Goal: Task Accomplishment & Management: Manage account settings

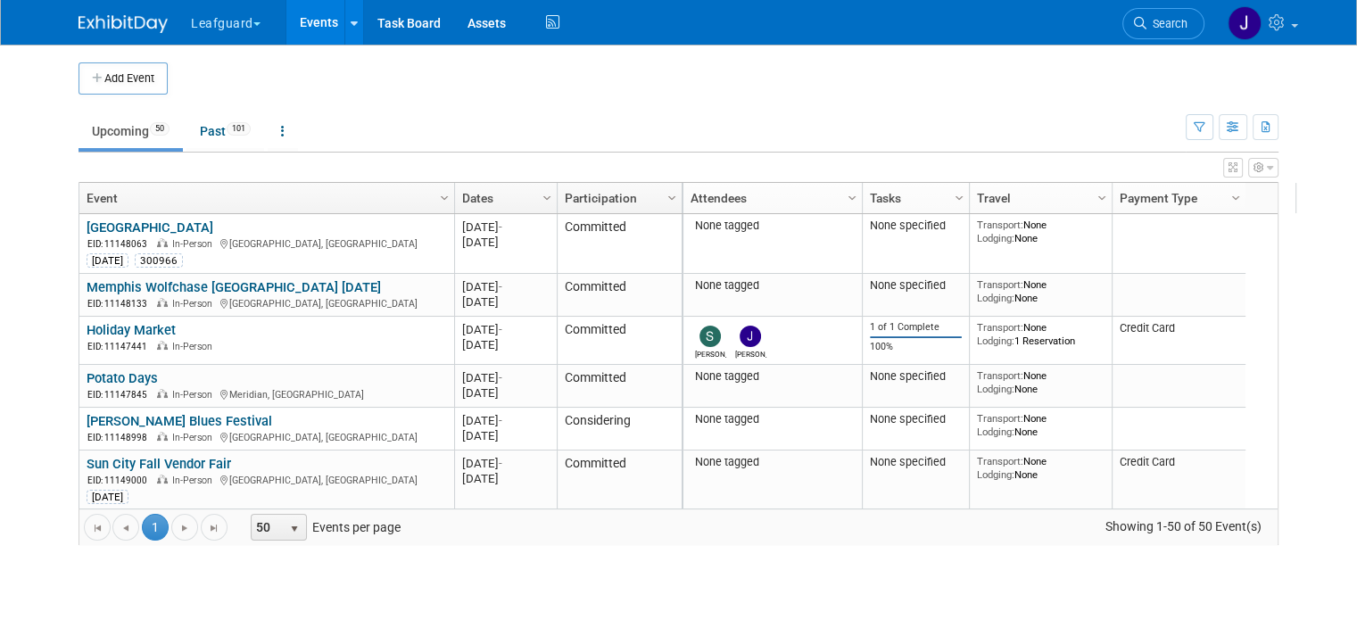
click at [246, 21] on button "Leafguard" at bounding box center [236, 19] width 94 height 39
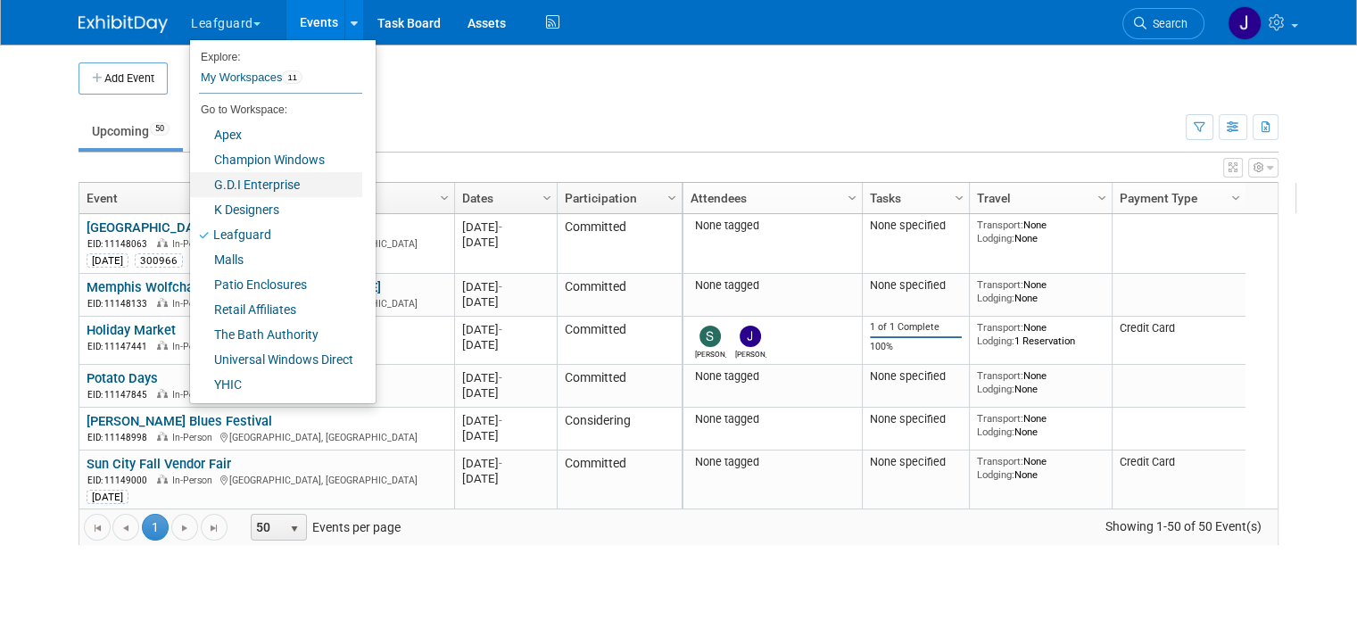
click at [268, 184] on link "G.D.I Enterprise" at bounding box center [276, 184] width 172 height 25
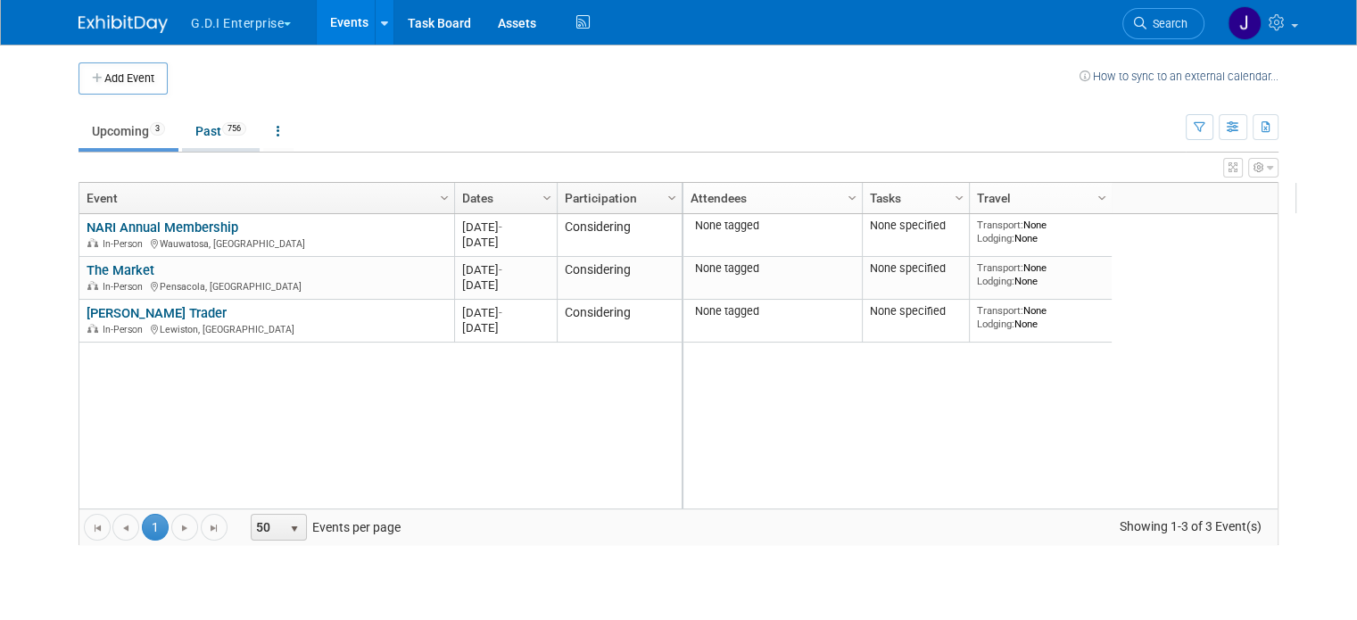
click at [228, 142] on link "Past 756" at bounding box center [221, 131] width 78 height 34
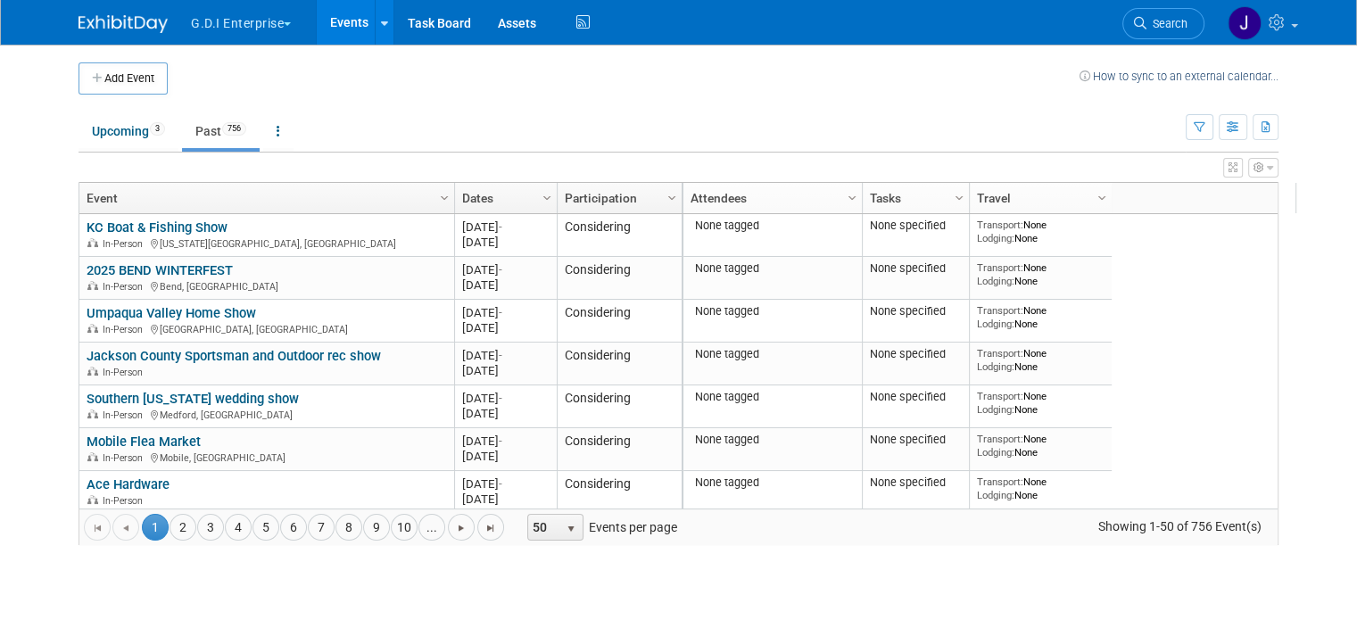
click at [1264, 166] on icon "button" at bounding box center [1259, 167] width 11 height 11
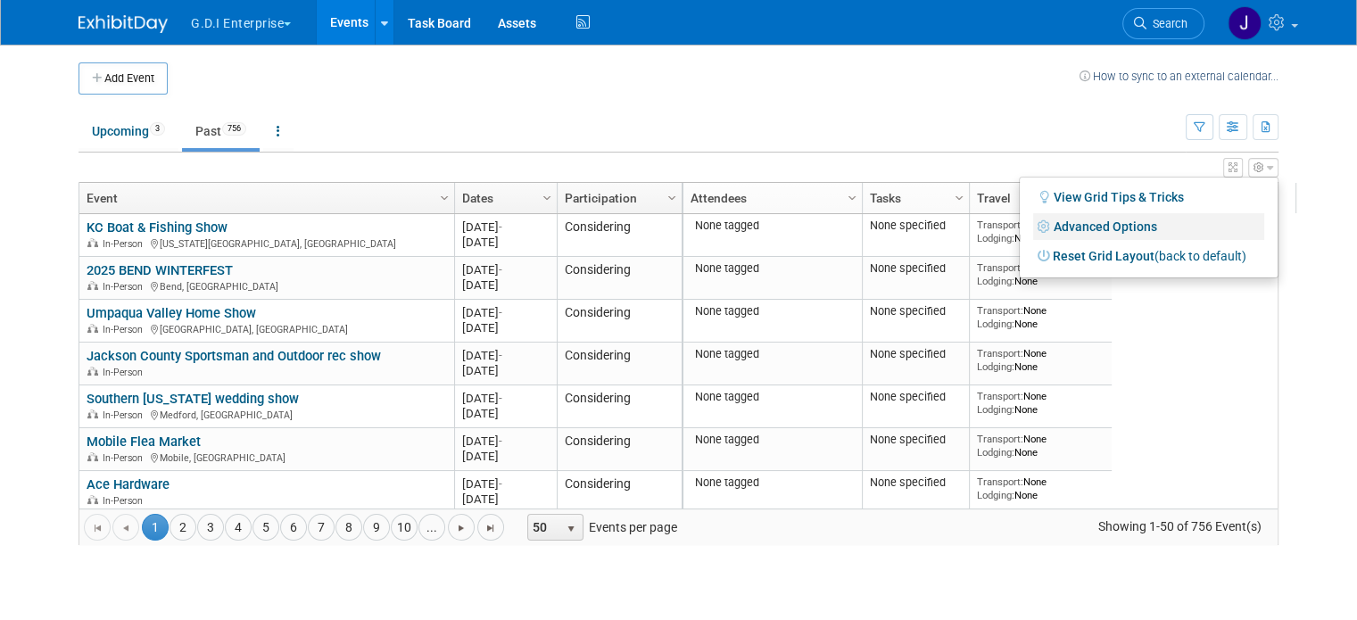
click at [1157, 229] on link "Advanced Options" at bounding box center [1148, 226] width 231 height 27
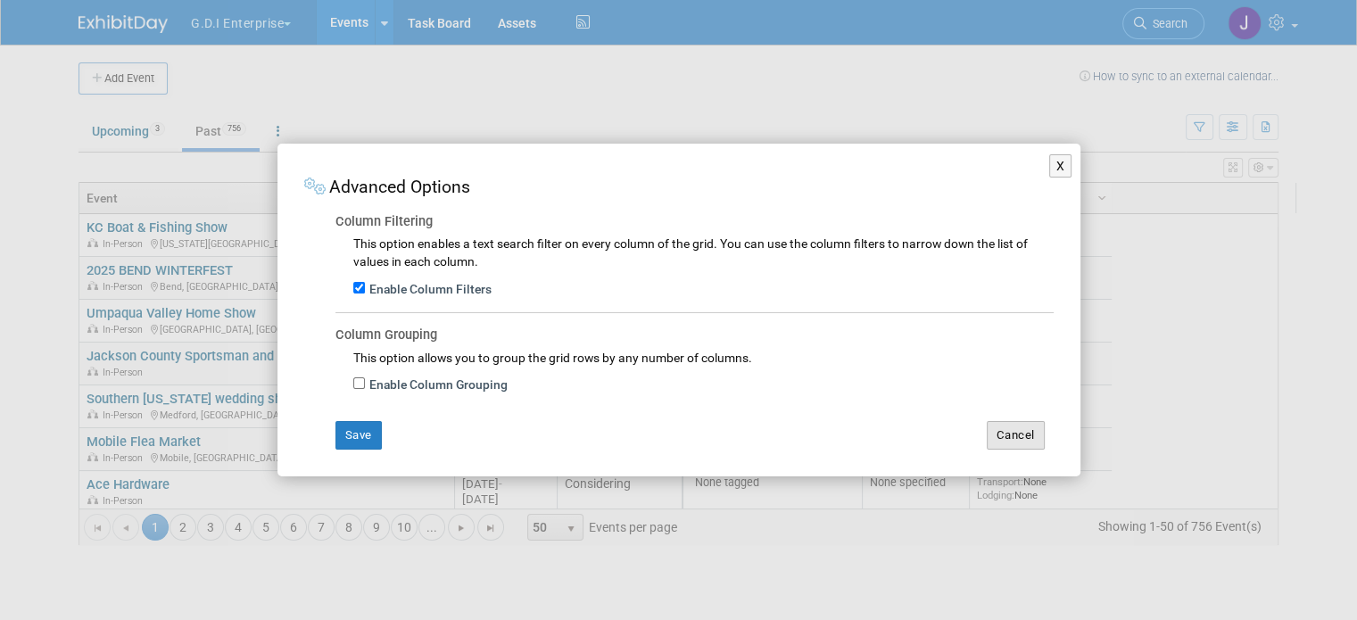
click at [1025, 441] on button "Cancel" at bounding box center [1016, 435] width 58 height 29
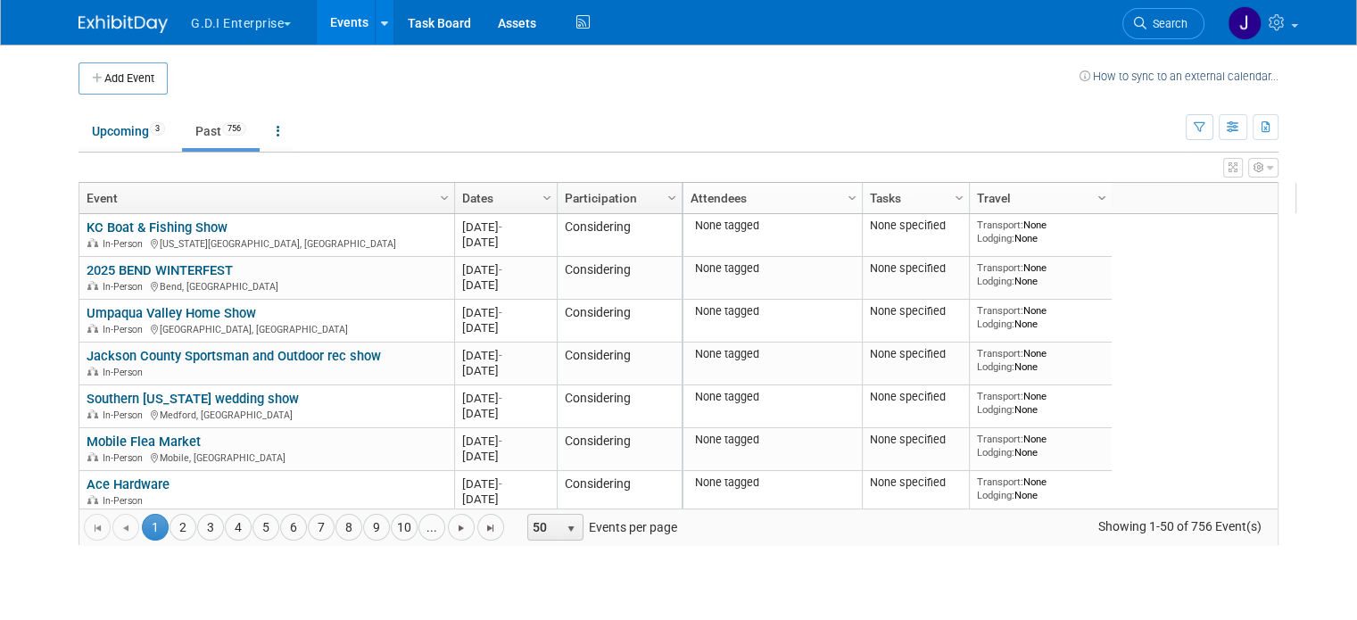
click at [1095, 197] on span "Column Settings" at bounding box center [1102, 198] width 14 height 14
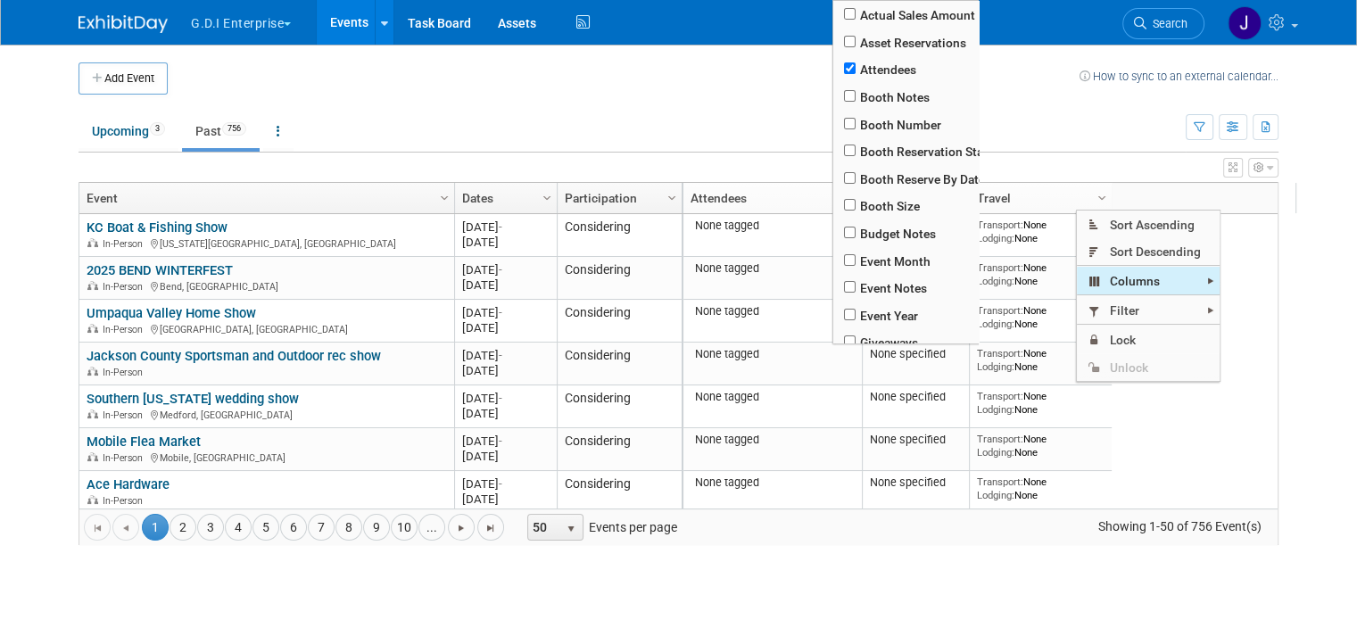
click at [1122, 277] on span "Columns" at bounding box center [1148, 281] width 143 height 28
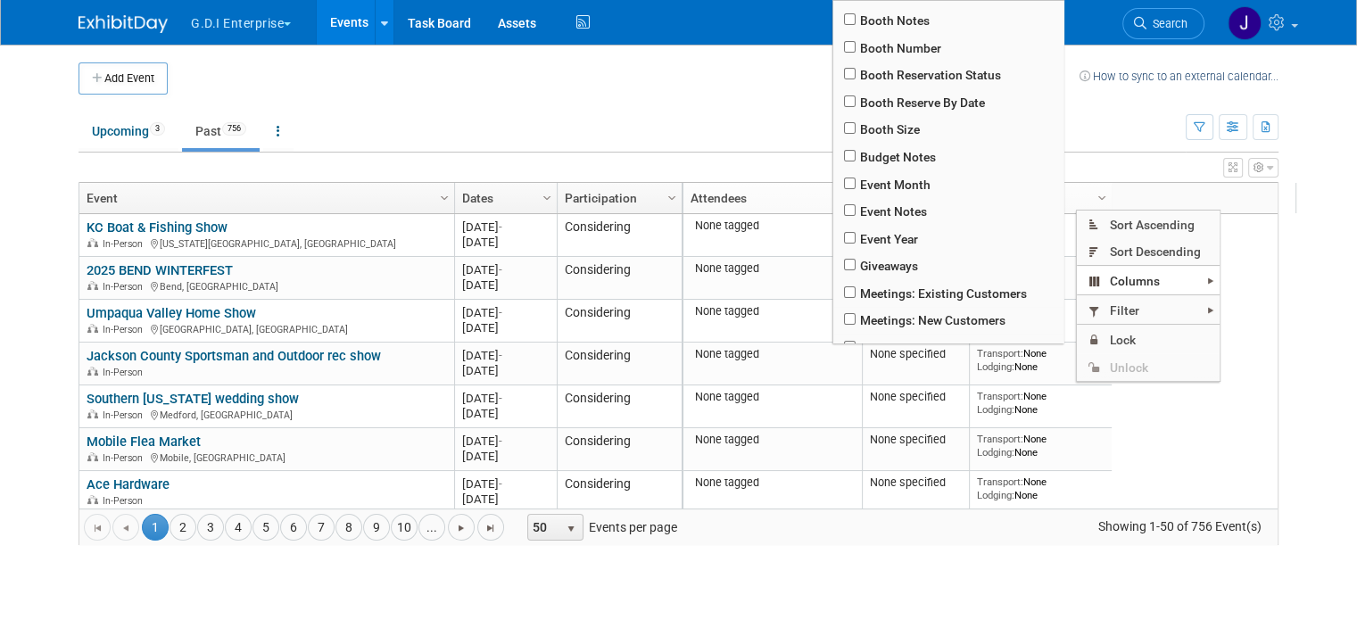
scroll to position [75, 0]
click at [853, 213] on input "checkbox" at bounding box center [850, 212] width 12 height 12
checkbox input "true"
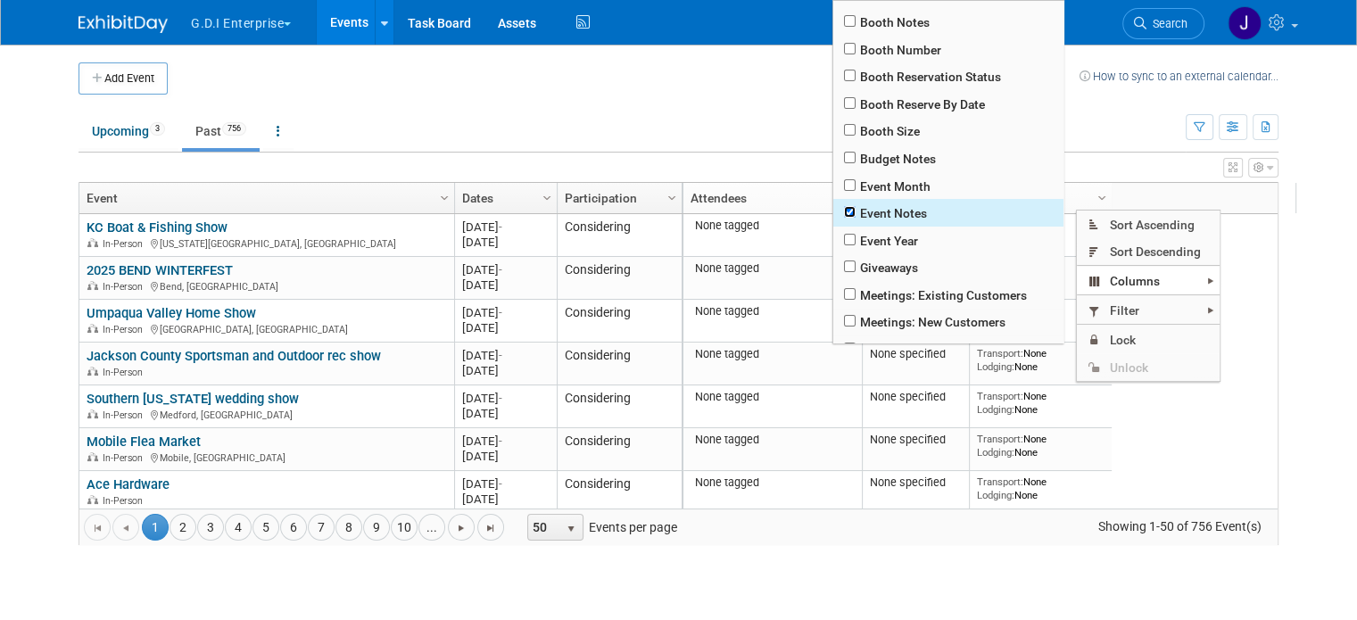
checkbox input "true"
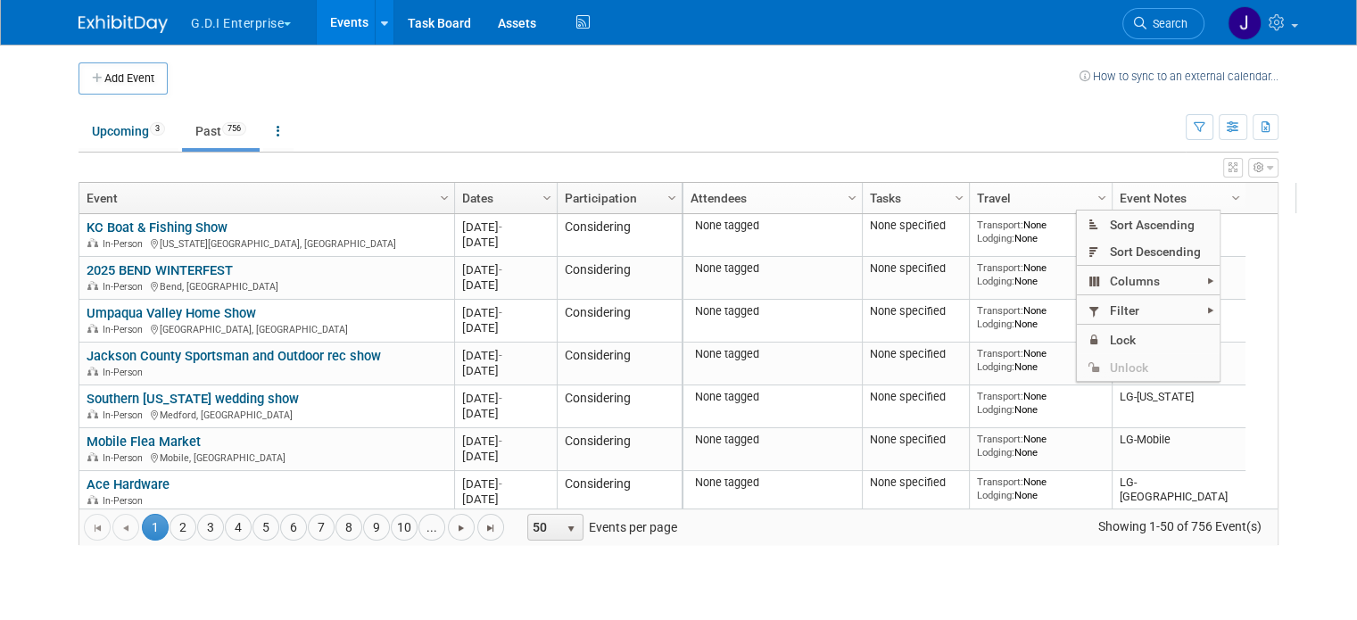
click at [1318, 303] on body "G.D.I Enterprise Explore: My Workspaces 11 Go to Workspace: Apex Champion Windo…" at bounding box center [678, 310] width 1357 height 620
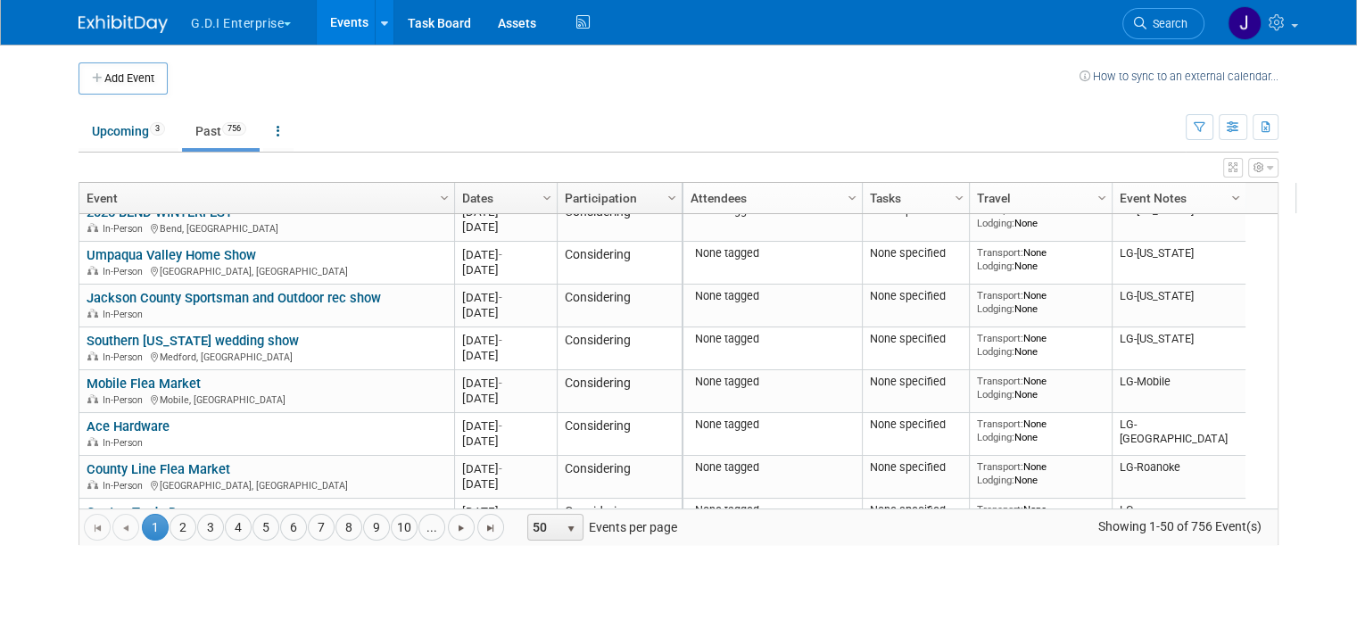
scroll to position [237, 0]
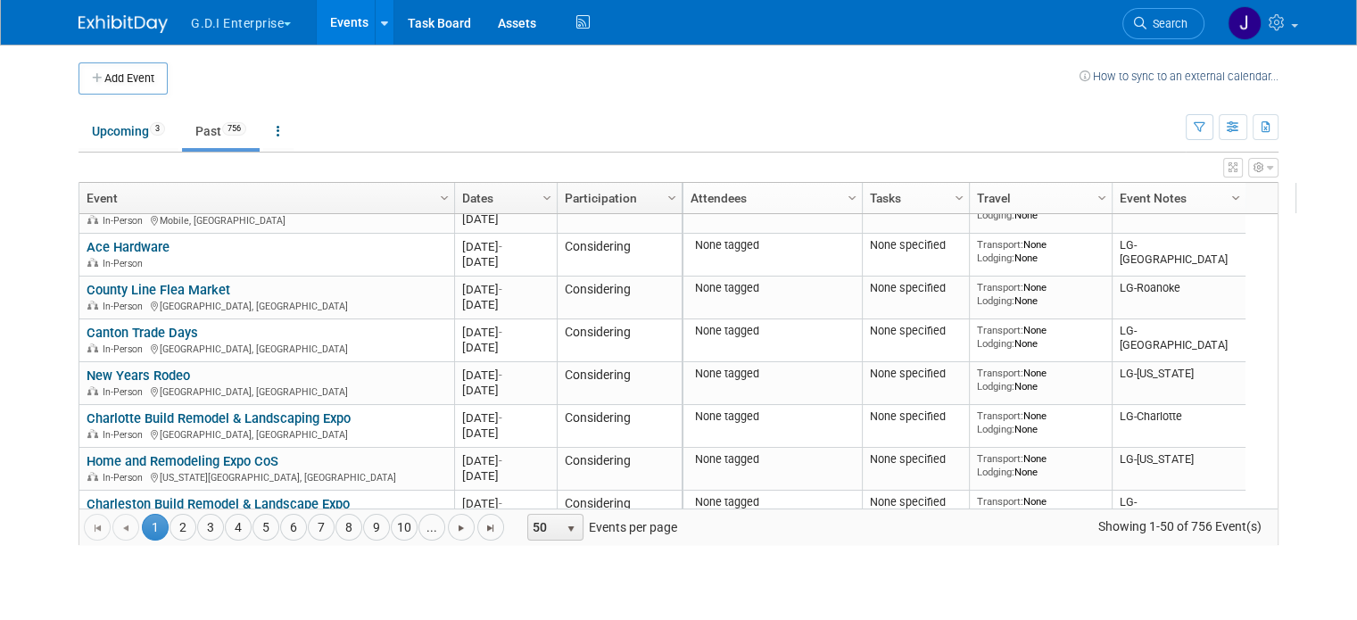
click at [1229, 195] on span "Column Settings" at bounding box center [1236, 198] width 14 height 14
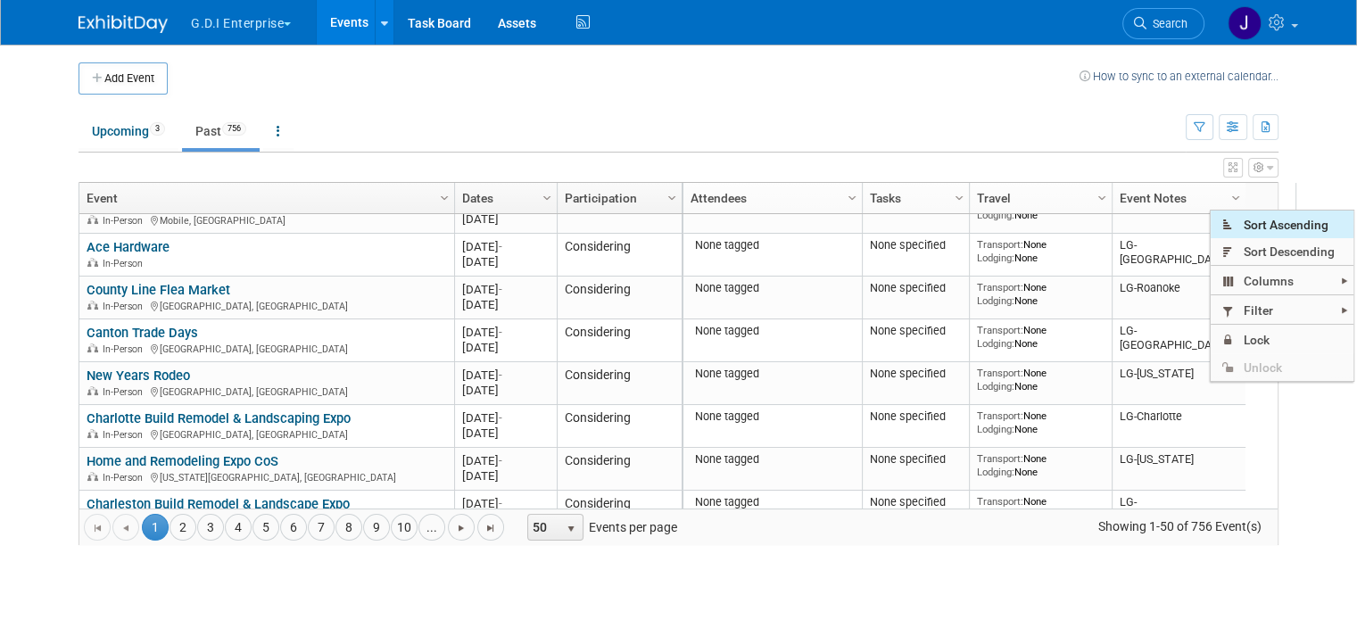
click at [1249, 228] on span "Sort Ascending" at bounding box center [1282, 225] width 143 height 28
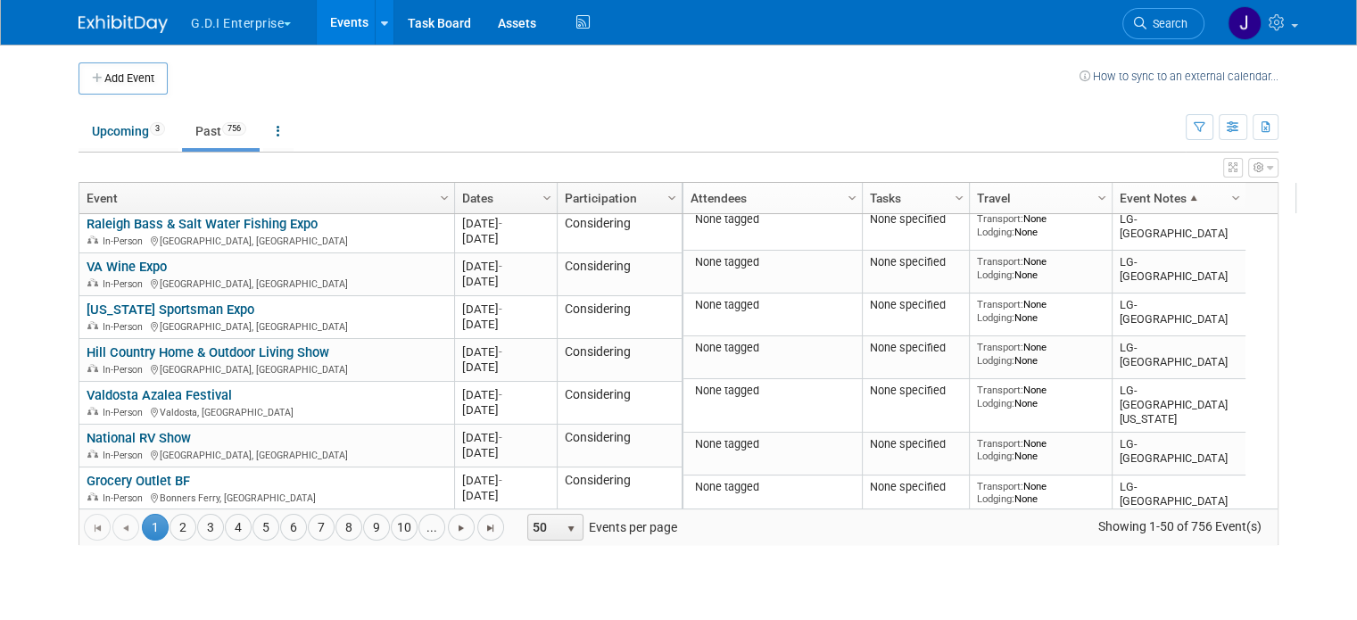
scroll to position [1846, 0]
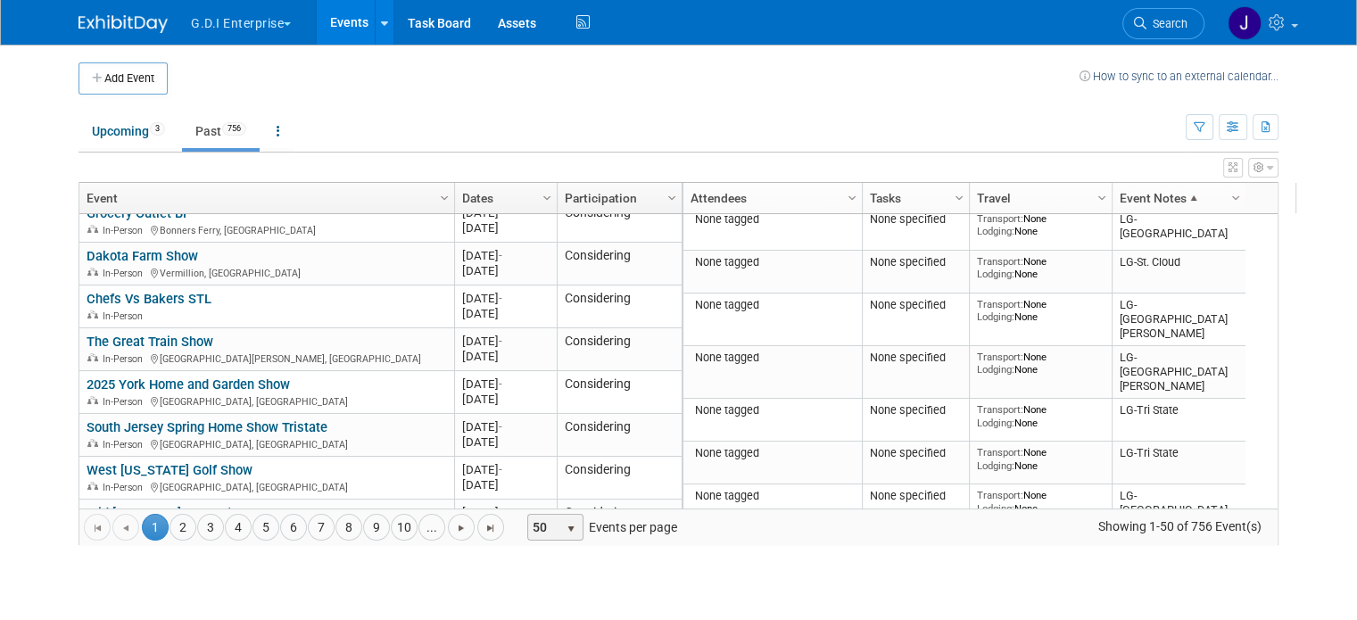
click at [560, 527] on span "select" at bounding box center [572, 527] width 24 height 25
click at [530, 497] on li "100" at bounding box center [534, 500] width 51 height 24
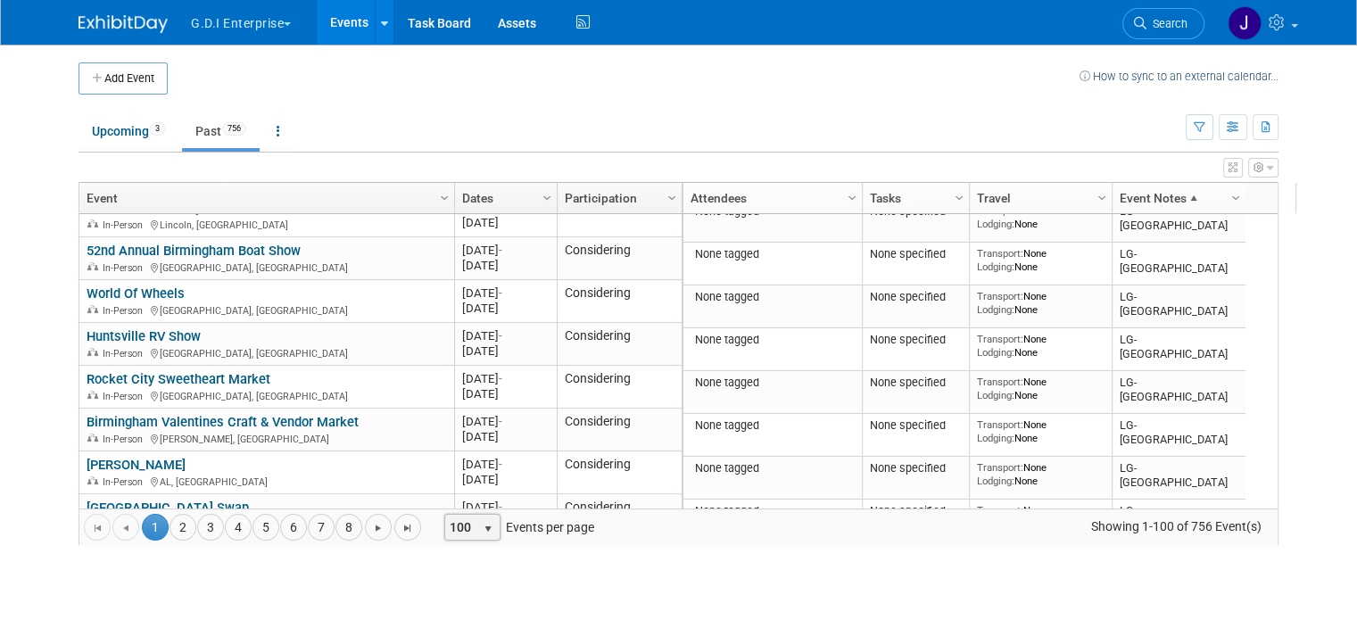
scroll to position [0, 0]
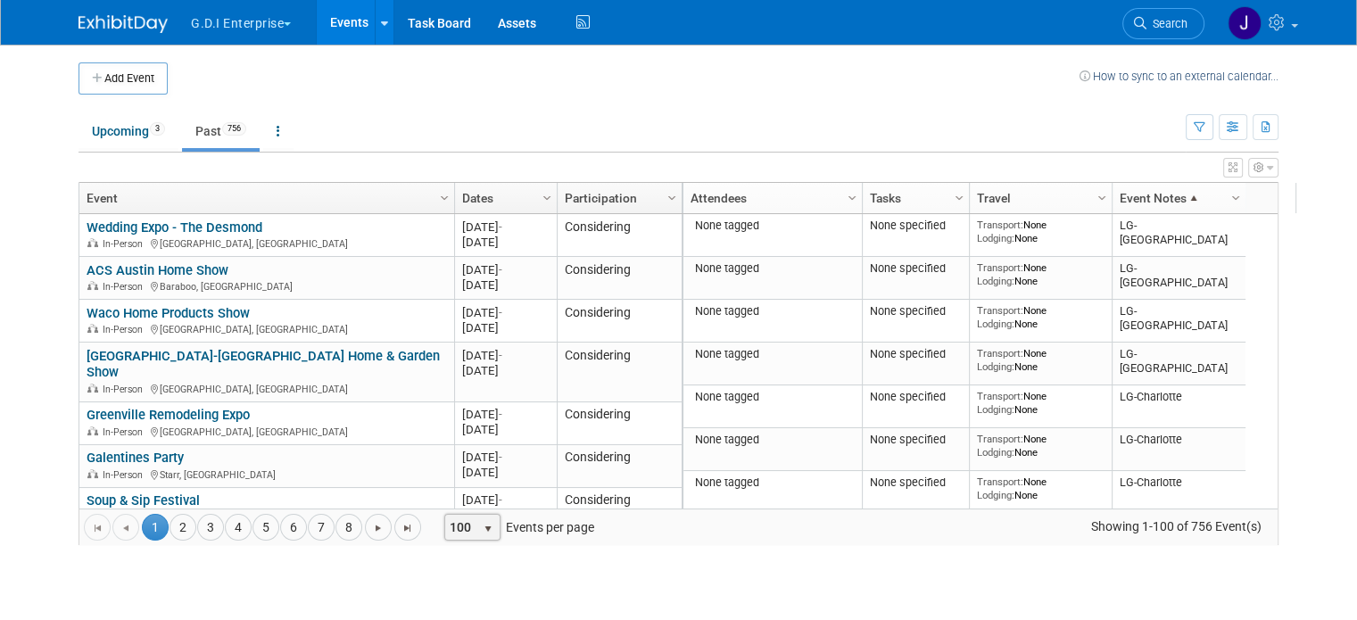
click at [1187, 197] on span at bounding box center [1194, 198] width 14 height 14
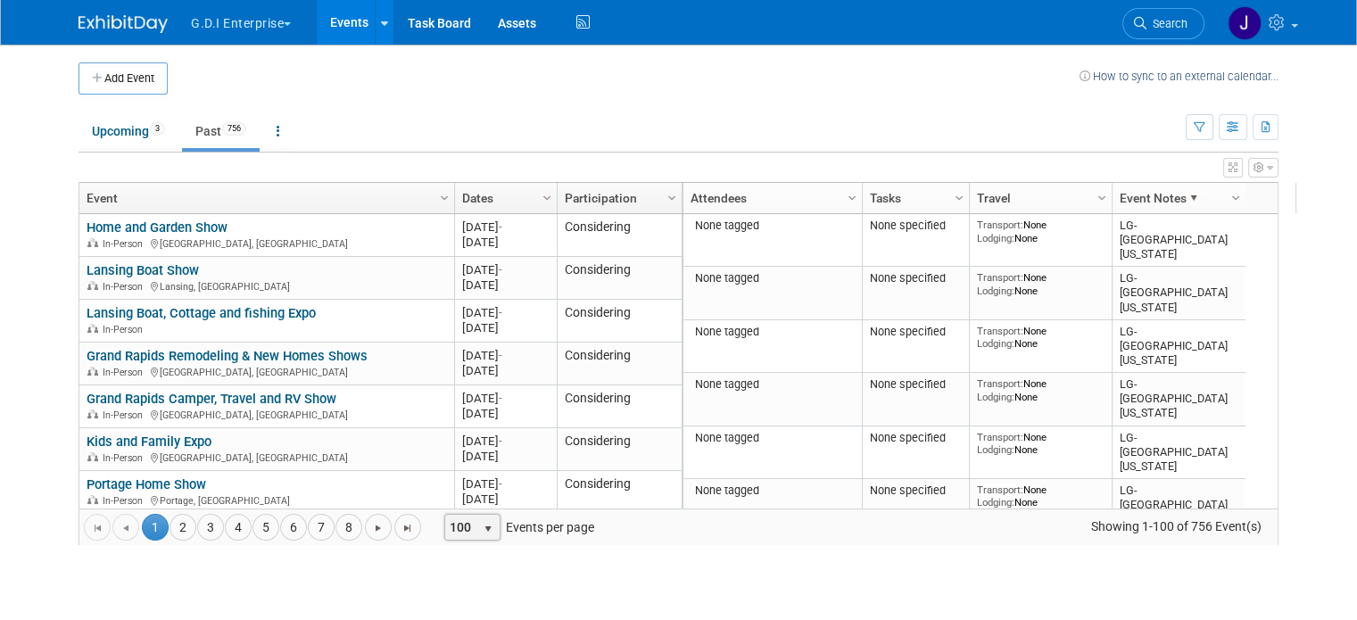
click at [1187, 197] on span at bounding box center [1194, 198] width 14 height 14
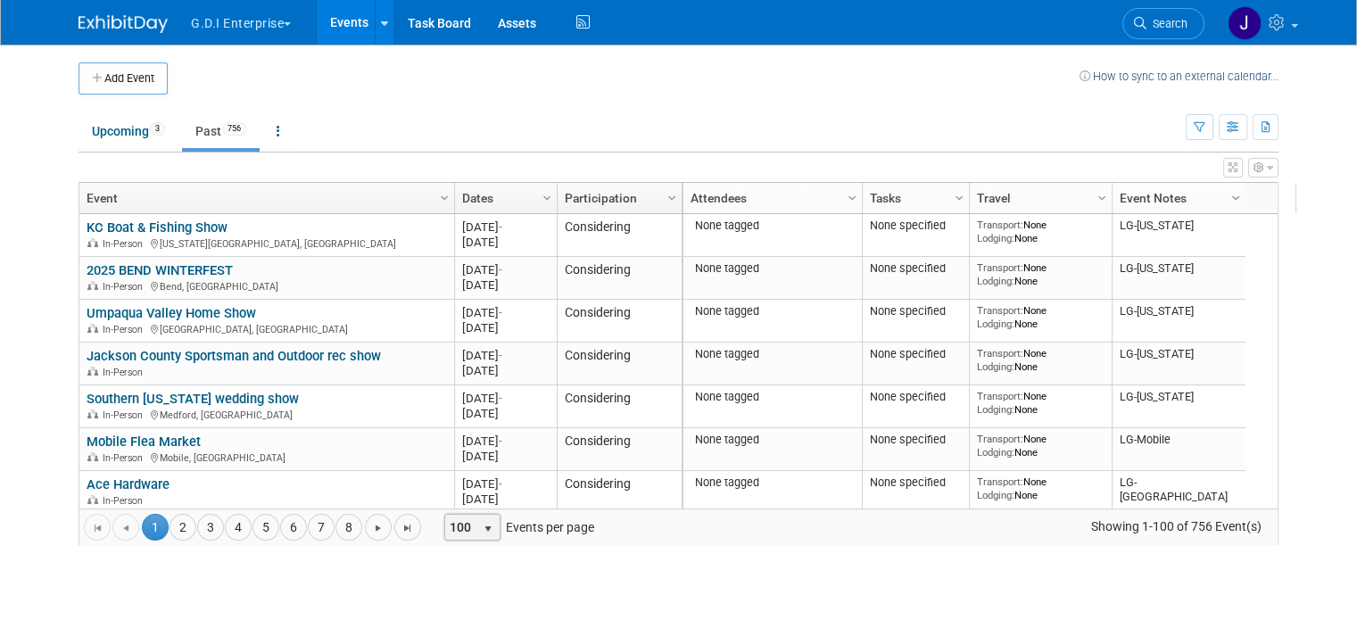
click at [1229, 192] on span "Column Settings" at bounding box center [1236, 198] width 14 height 14
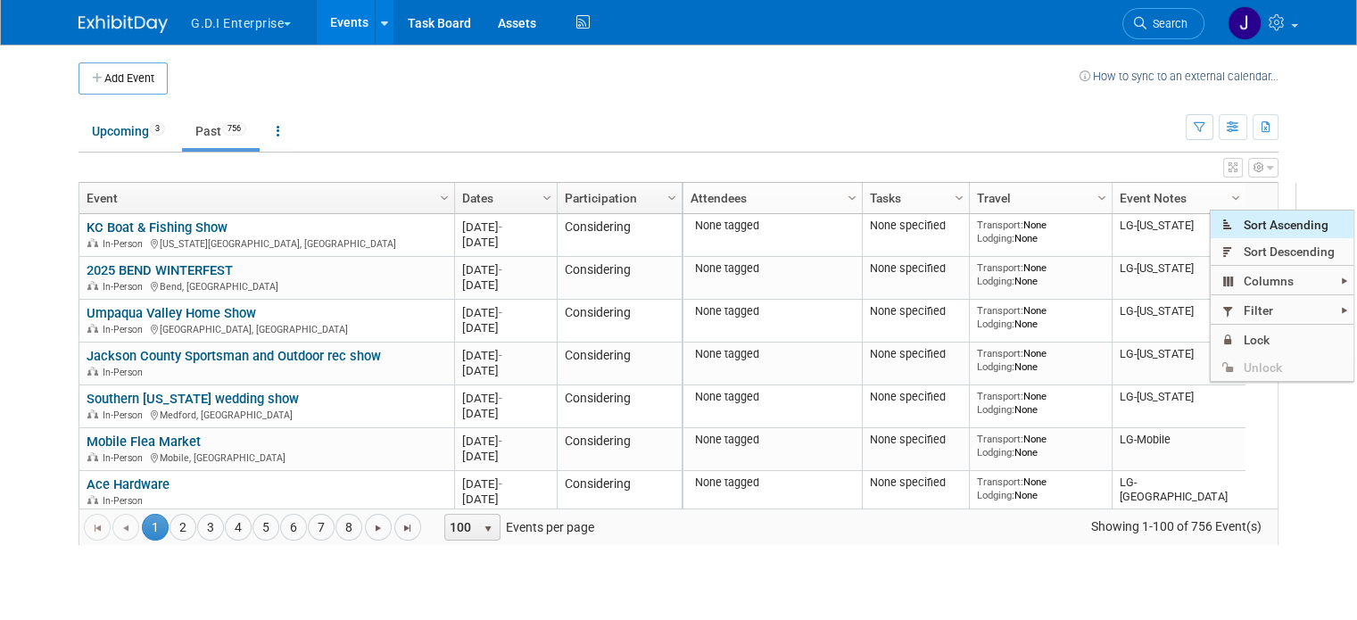
click at [1264, 226] on span "Sort Ascending" at bounding box center [1282, 225] width 143 height 28
